Goal: Share content: Distribute website content to other platforms or users

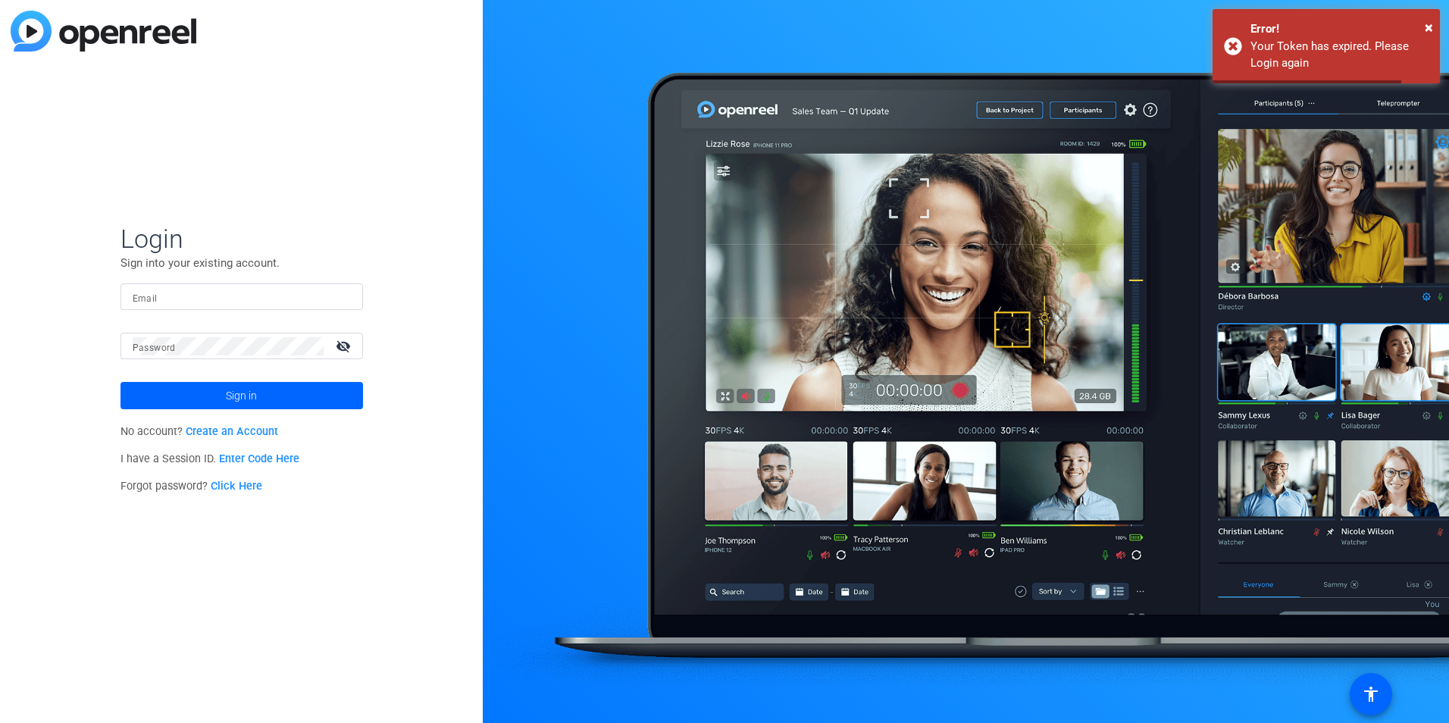
click at [149, 301] on mat-label "Email" at bounding box center [145, 298] width 25 height 11
click at [149, 301] on input "Email" at bounding box center [242, 297] width 218 height 18
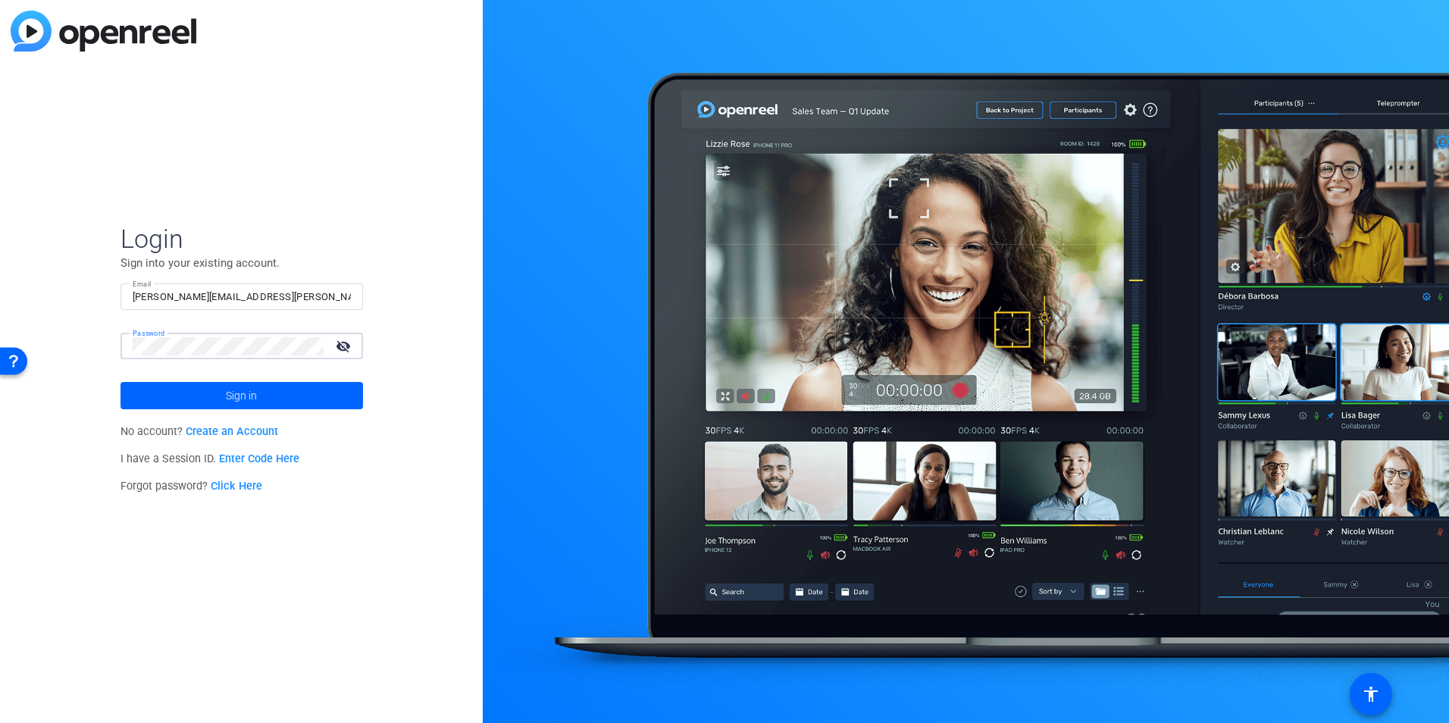
click at [120, 382] on button "Sign in" at bounding box center [241, 395] width 242 height 27
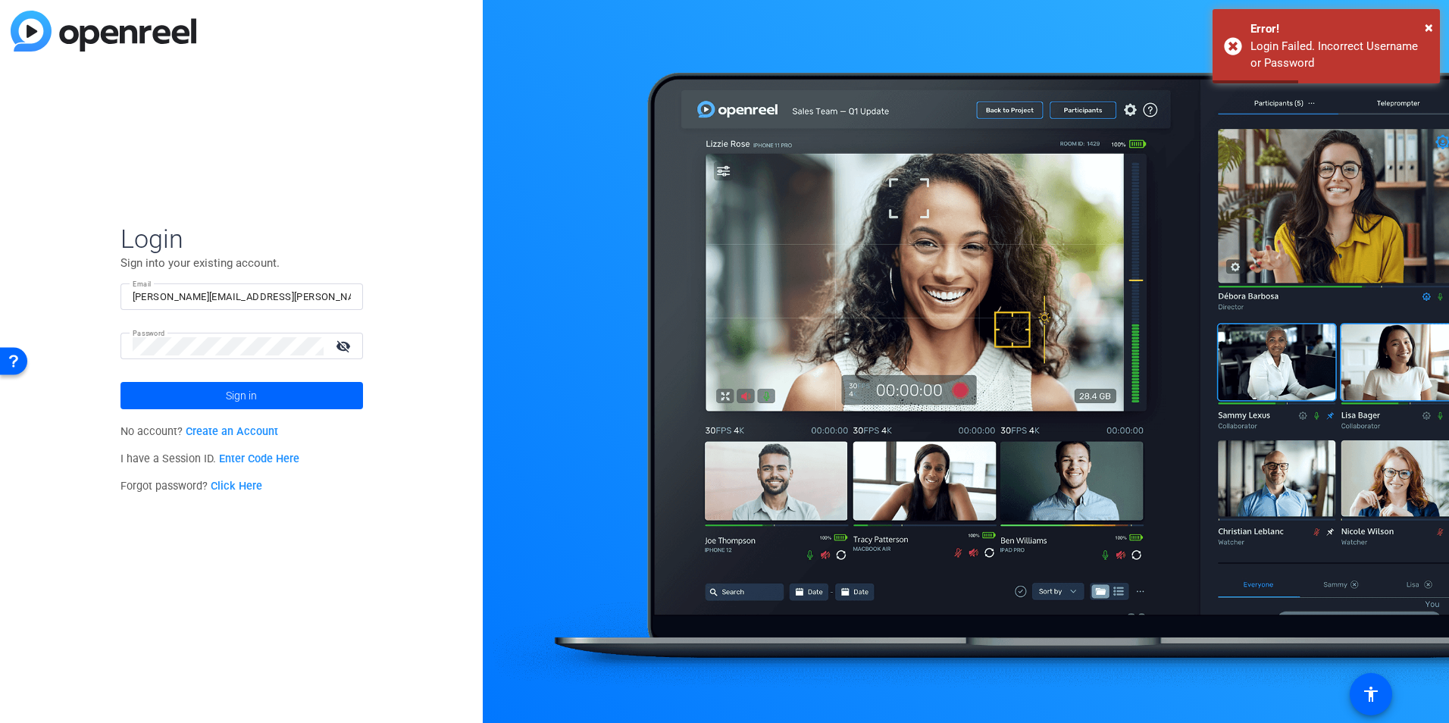
click at [344, 341] on mat-icon "visibility_off" at bounding box center [345, 346] width 36 height 22
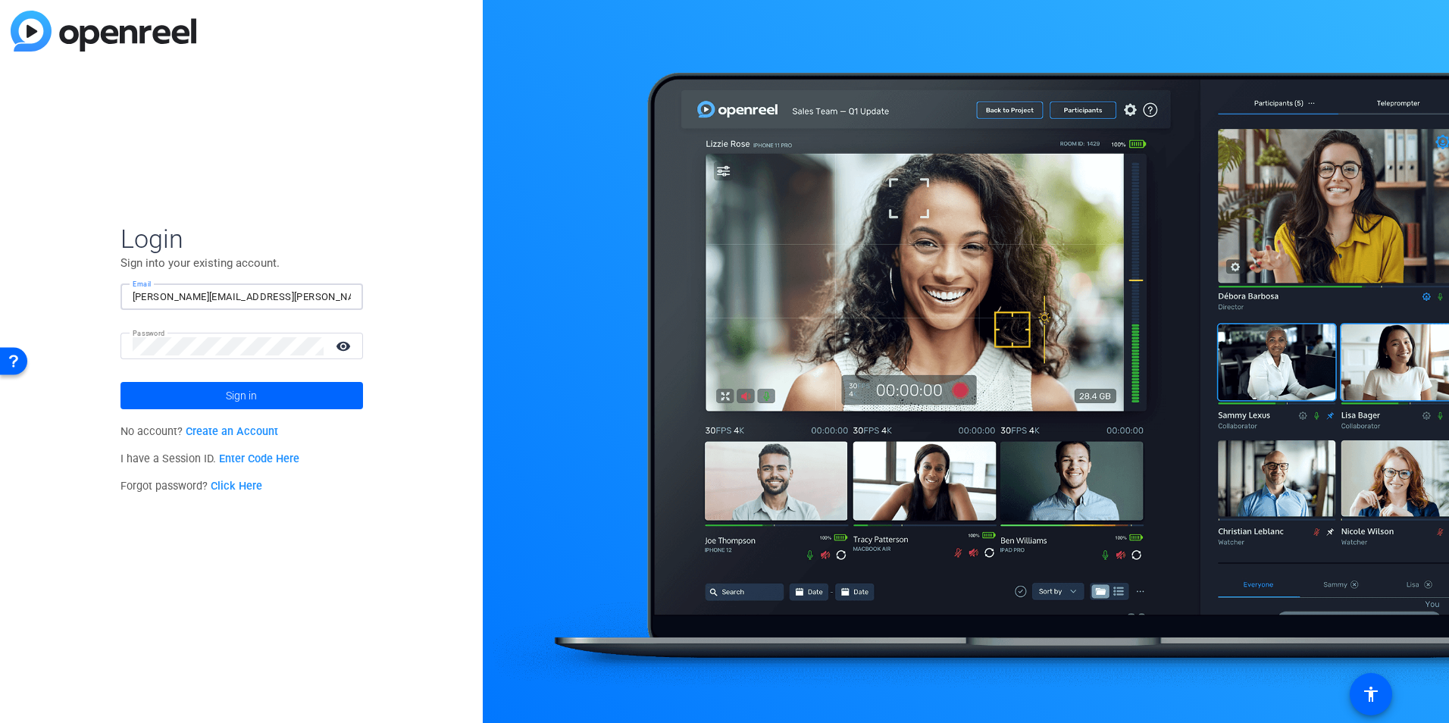
drag, startPoint x: 275, startPoint y: 295, endPoint x: 211, endPoint y: 296, distance: 64.4
click at [211, 296] on input "[PERSON_NAME][EMAIL_ADDRESS][PERSON_NAME][DOMAIN_NAME]" at bounding box center [242, 297] width 218 height 18
type input "[PERSON_NAME][EMAIL_ADDRESS][PERSON_NAME][DOMAIN_NAME]"
click at [120, 382] on button "Sign in" at bounding box center [241, 395] width 242 height 27
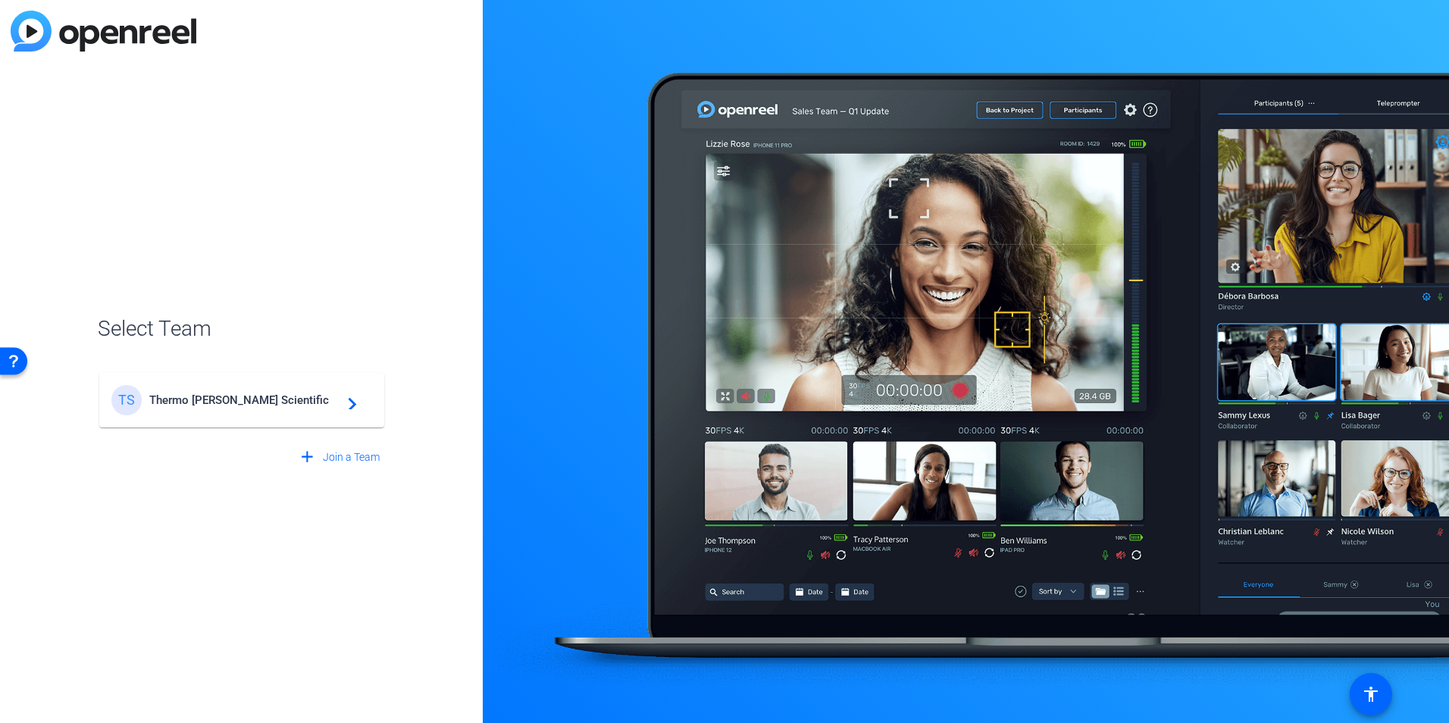
click at [254, 417] on mat-card-content "TS Thermo [PERSON_NAME] Scientific navigate_next" at bounding box center [241, 400] width 285 height 55
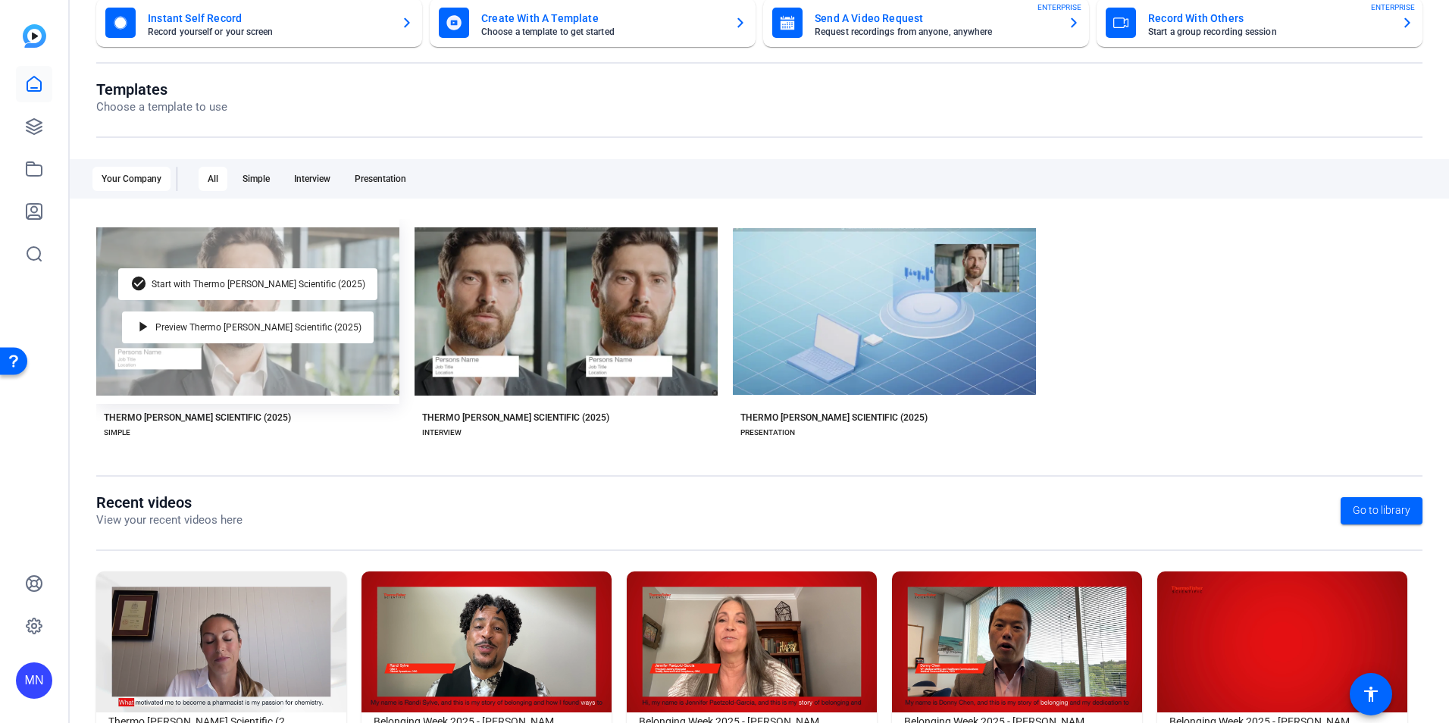
scroll to position [172, 0]
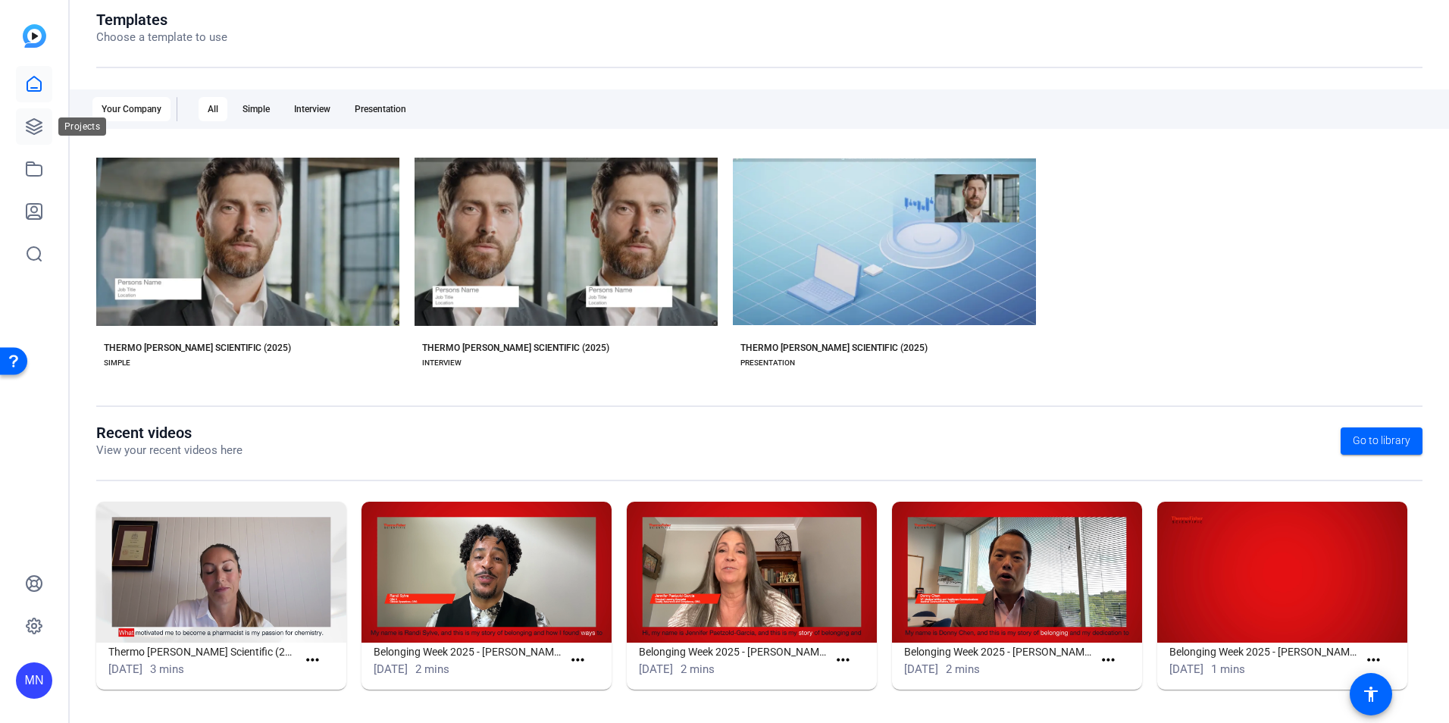
click at [37, 122] on icon at bounding box center [34, 126] width 18 height 18
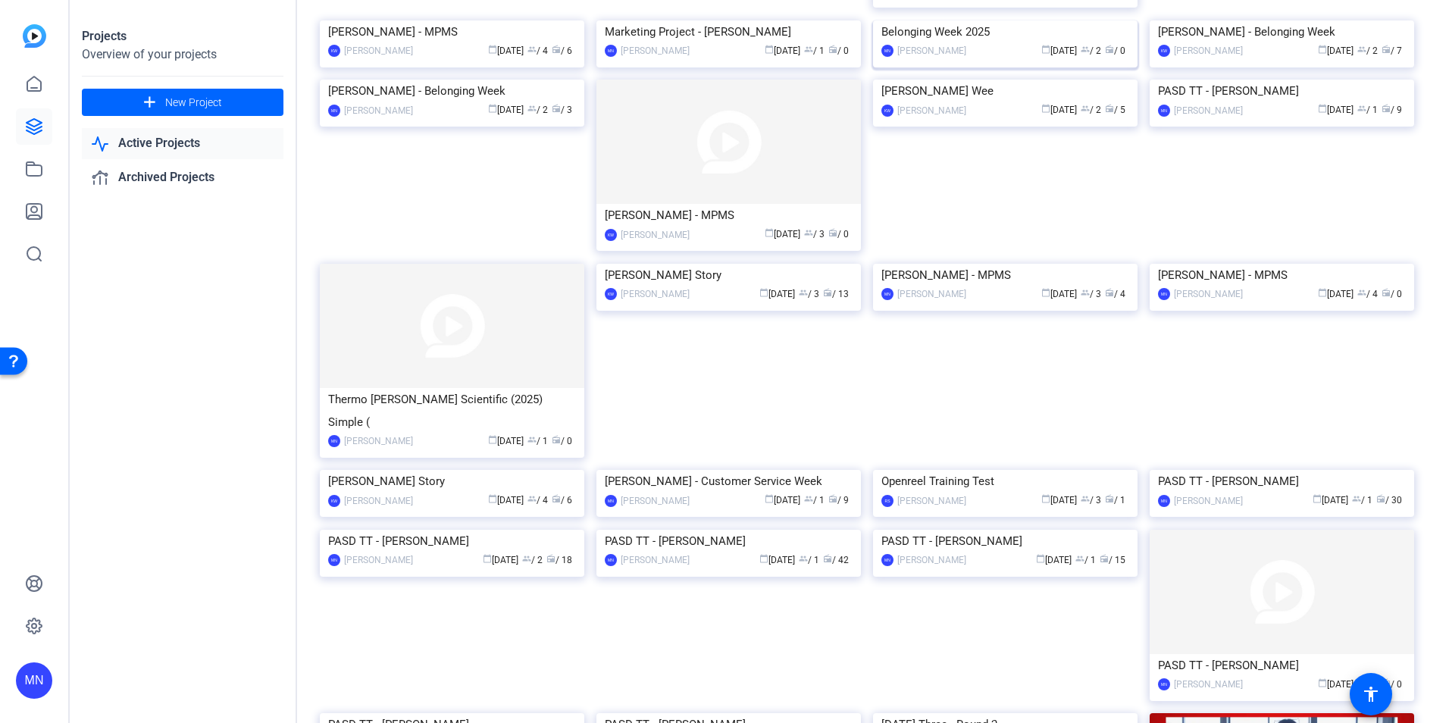
scroll to position [189, 0]
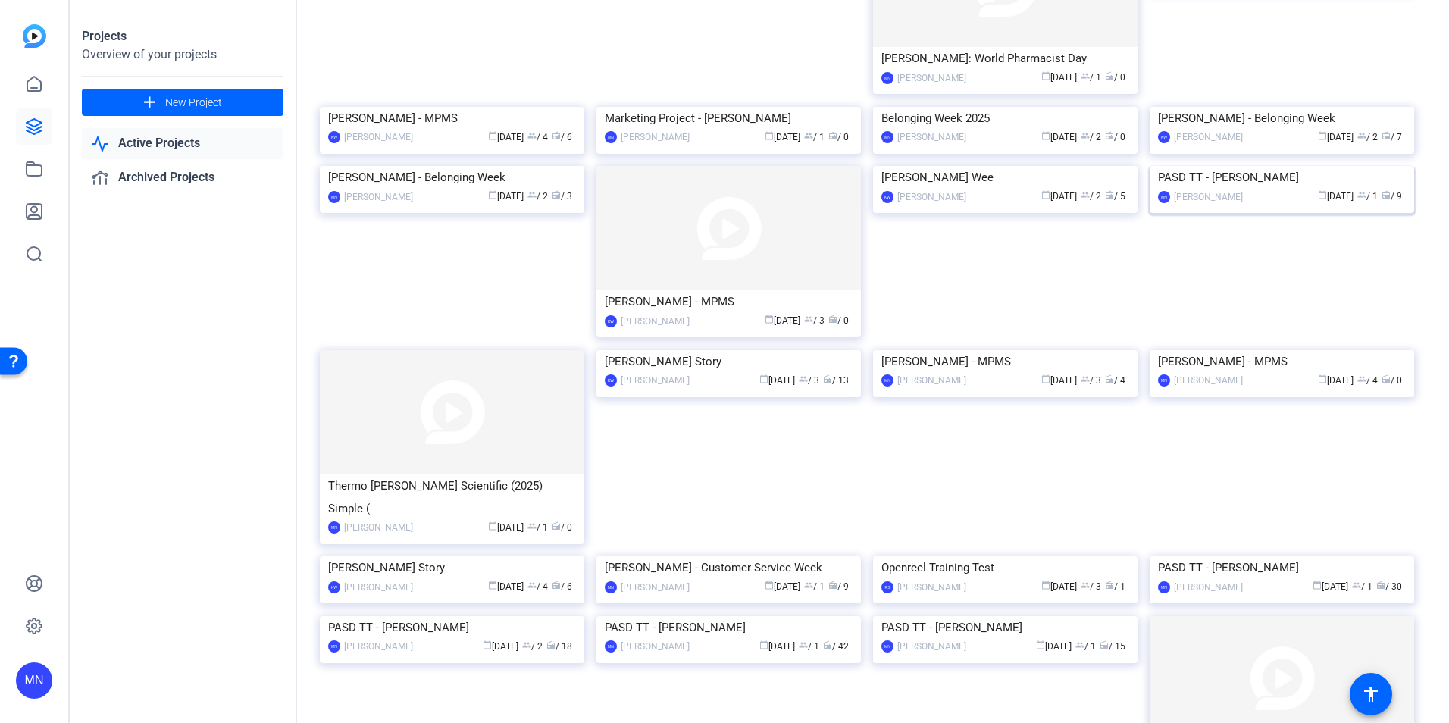
click at [1321, 166] on img at bounding box center [1281, 166] width 264 height 0
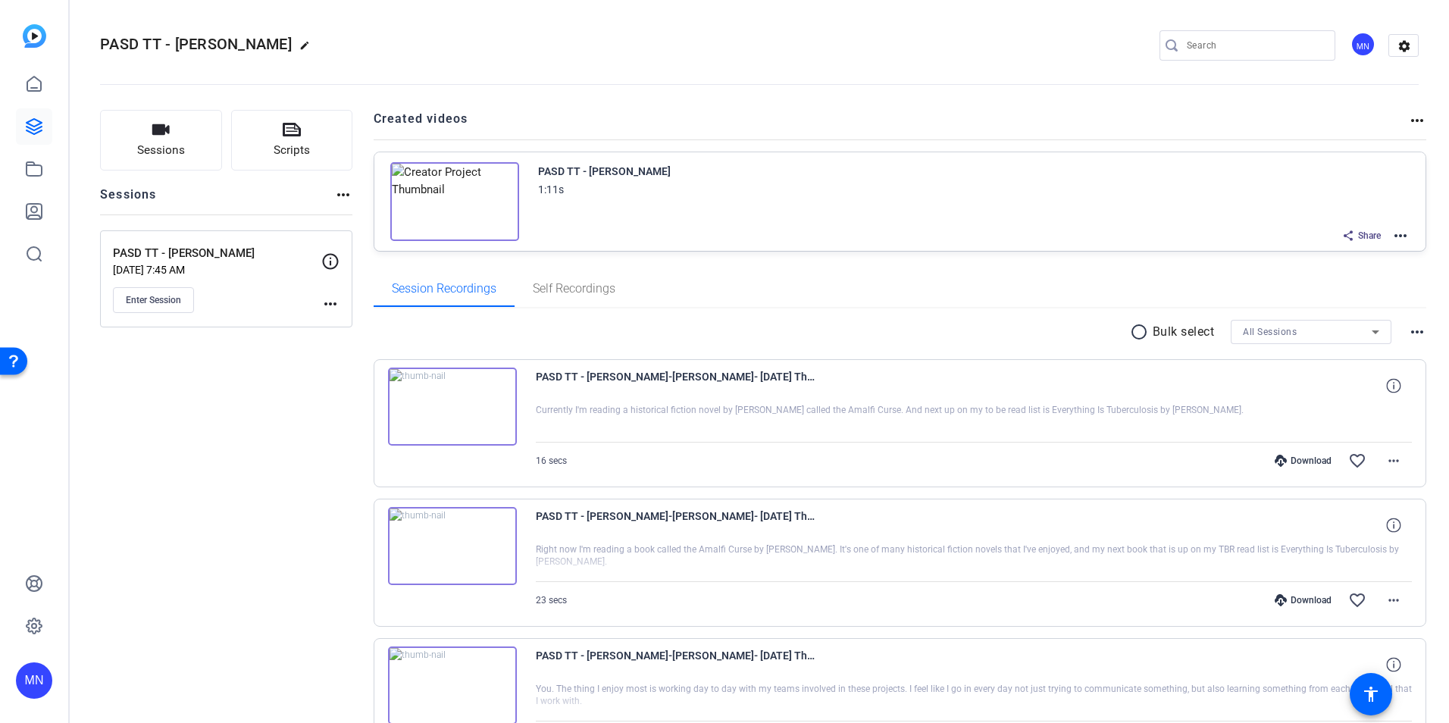
click at [1365, 239] on span "Share" at bounding box center [1369, 236] width 23 height 12
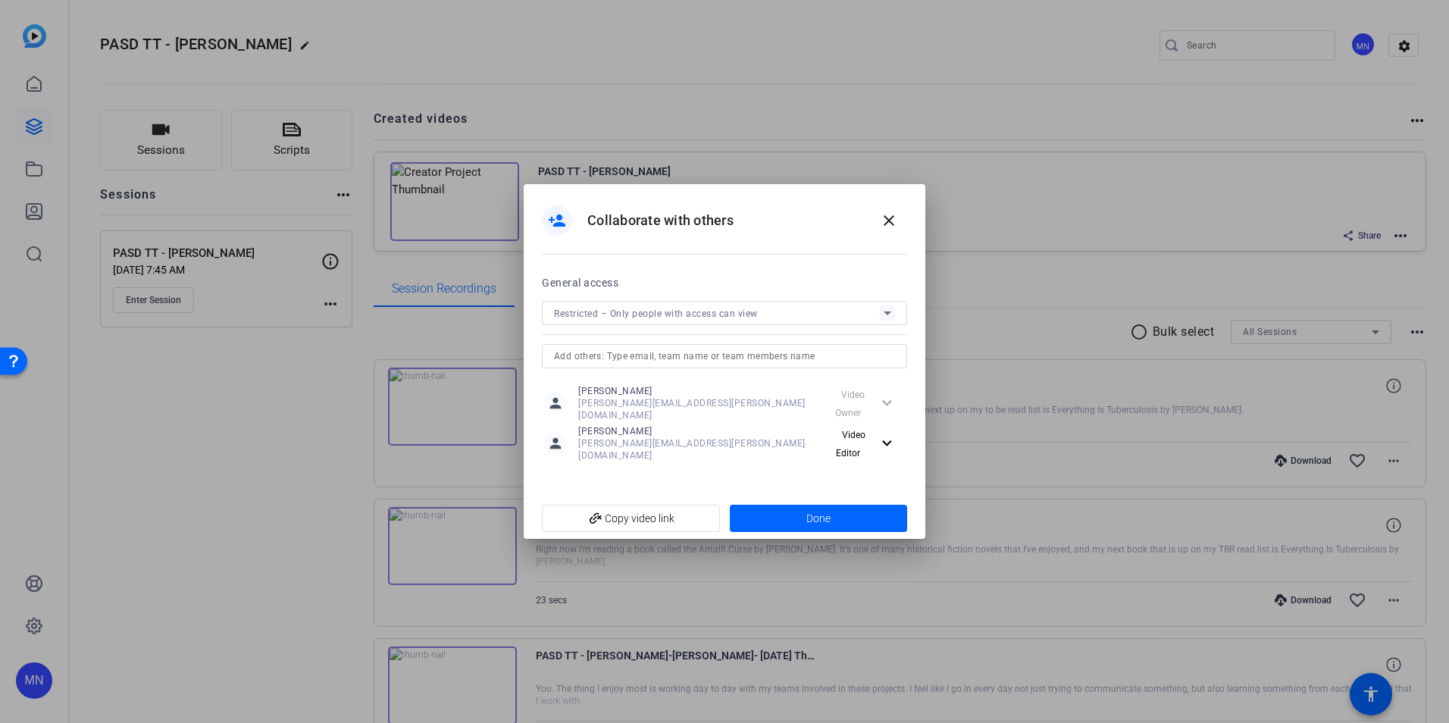
click at [774, 323] on div "Restricted – Only people with access can view" at bounding box center [717, 313] width 326 height 19
click at [774, 326] on div at bounding box center [724, 361] width 1449 height 723
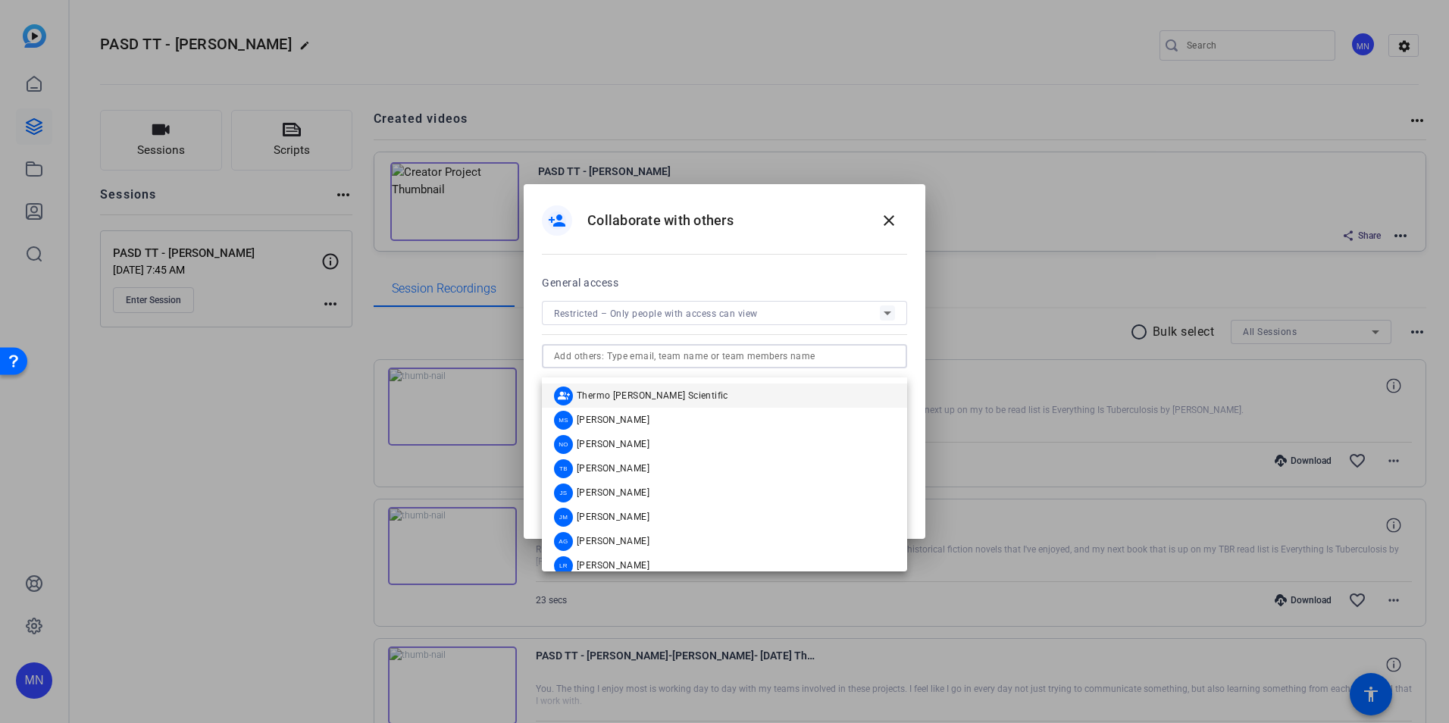
click at [699, 365] on input "text" at bounding box center [724, 356] width 341 height 18
type input "[PERSON_NAME]"
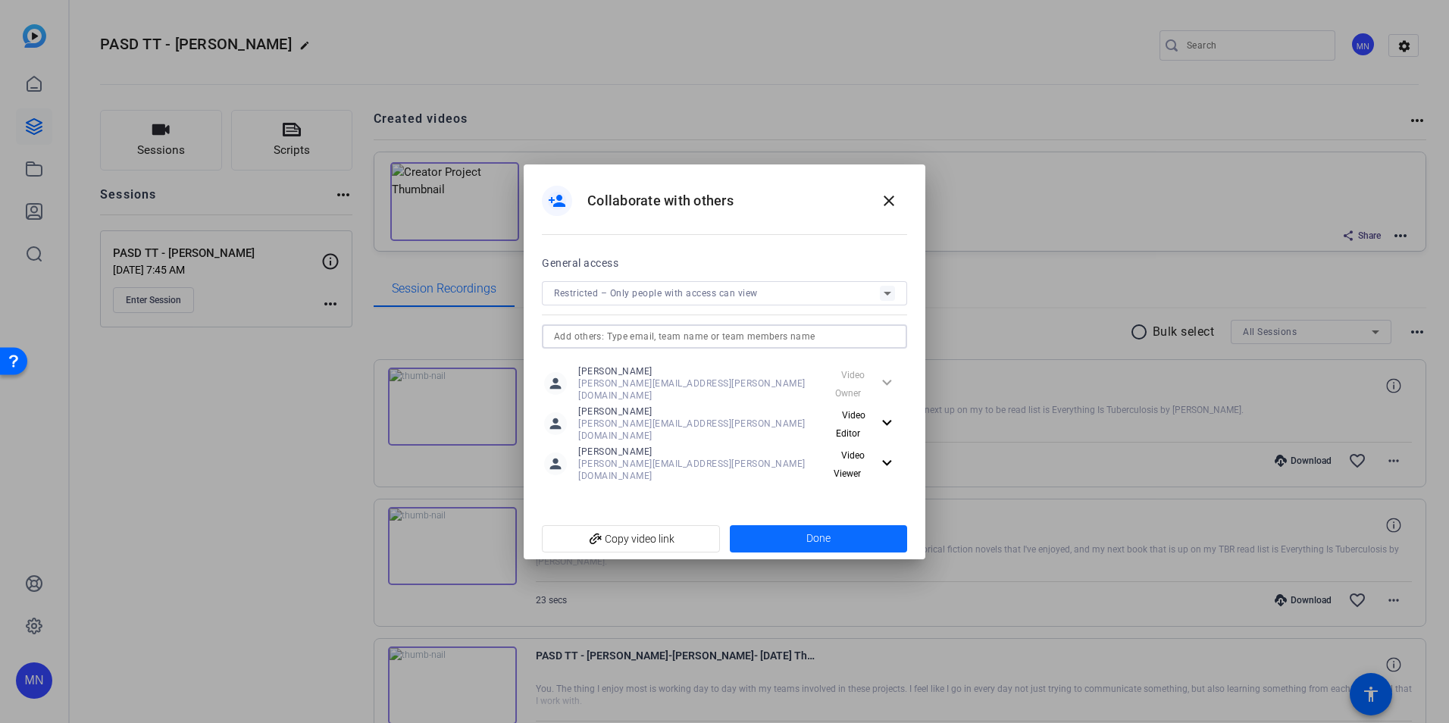
click at [750, 521] on span at bounding box center [819, 539] width 178 height 36
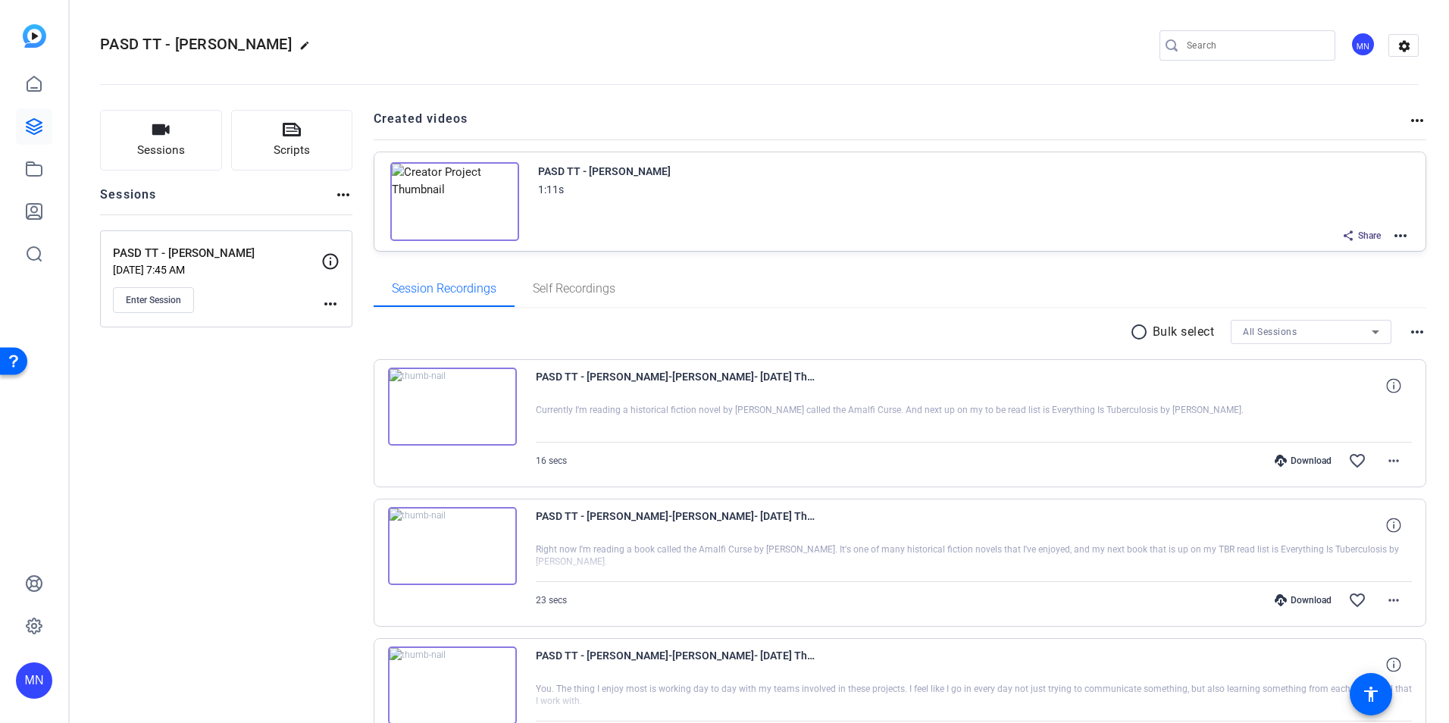
click at [1340, 242] on div "Share" at bounding box center [1361, 236] width 54 height 20
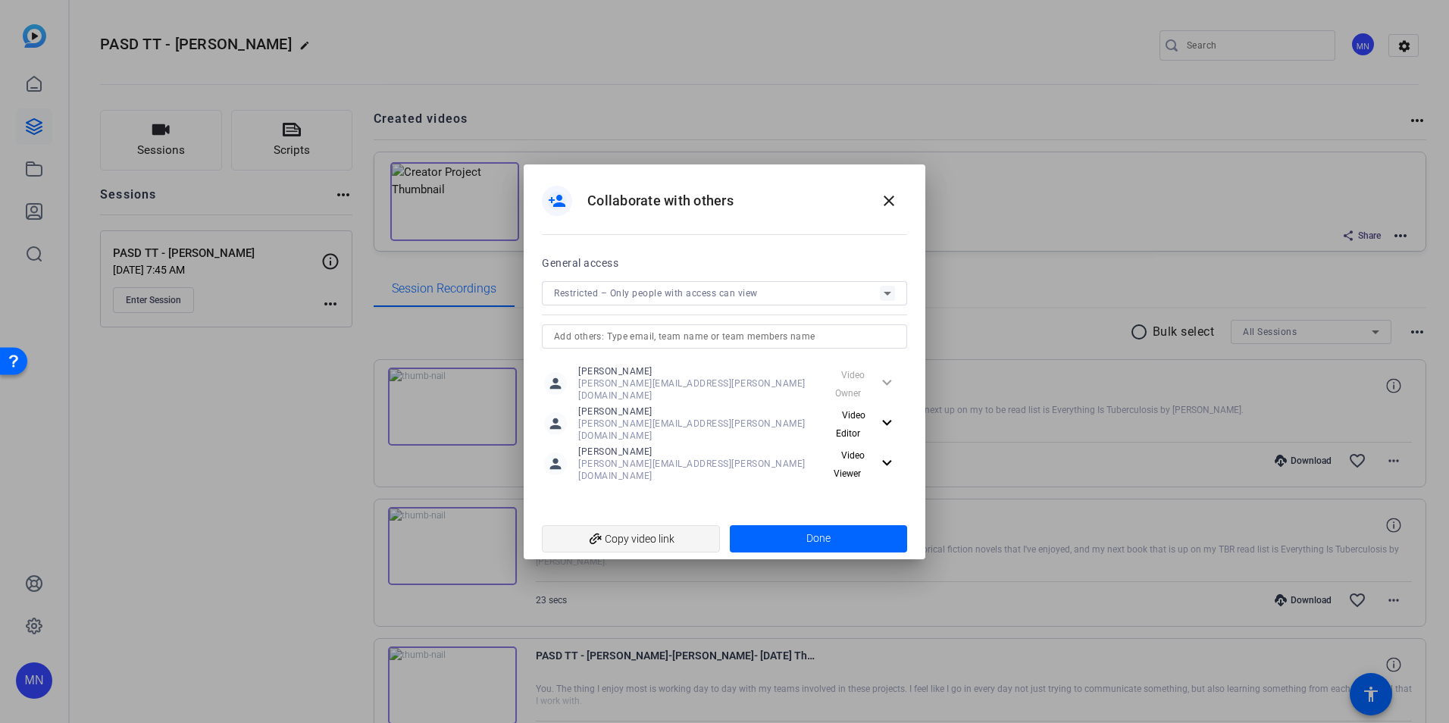
click at [643, 524] on span "add_link Copy video link" at bounding box center [631, 538] width 154 height 29
drag, startPoint x: 882, startPoint y: 208, endPoint x: 996, endPoint y: 225, distance: 115.0
click at [882, 208] on mat-icon "close" at bounding box center [889, 201] width 18 height 18
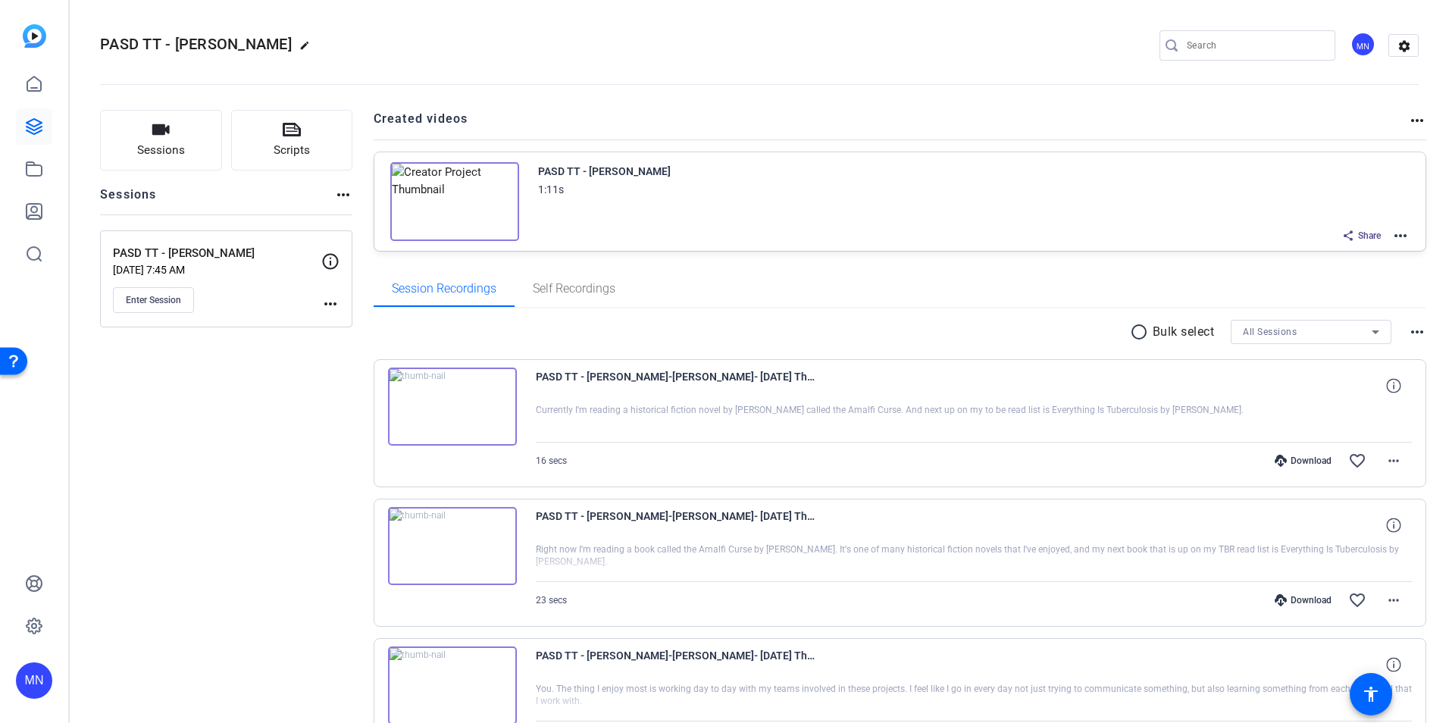
click at [1391, 240] on mat-icon "more_horiz" at bounding box center [1400, 236] width 18 height 18
